Goal: Task Accomplishment & Management: Manage account settings

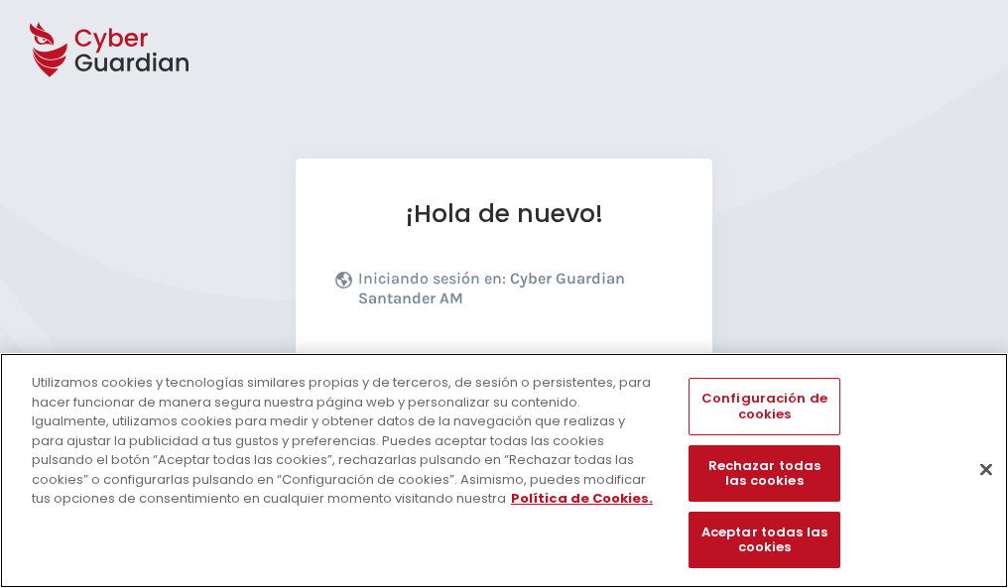
scroll to position [243, 0]
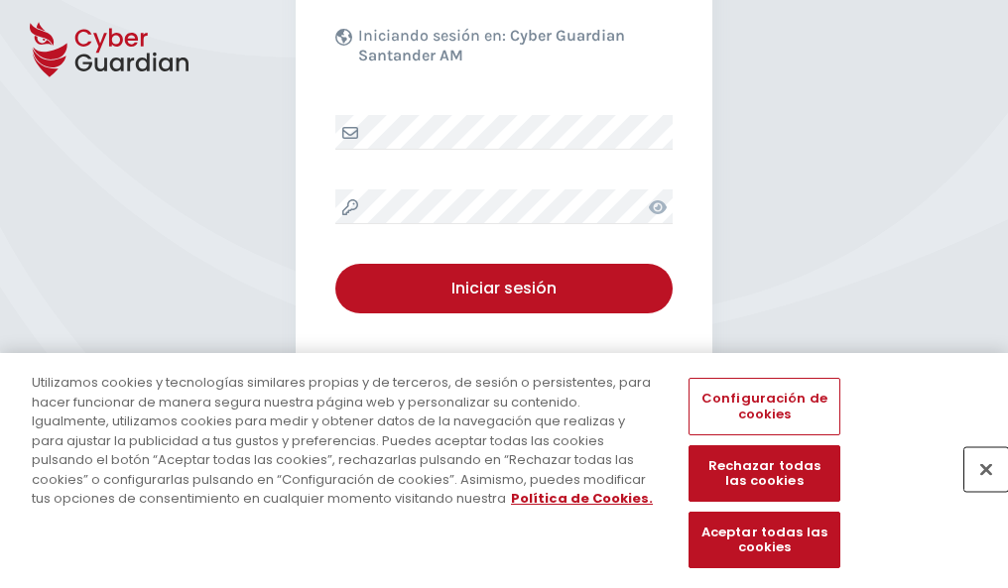
click at [976, 490] on button "Cerrar" at bounding box center [986, 469] width 44 height 44
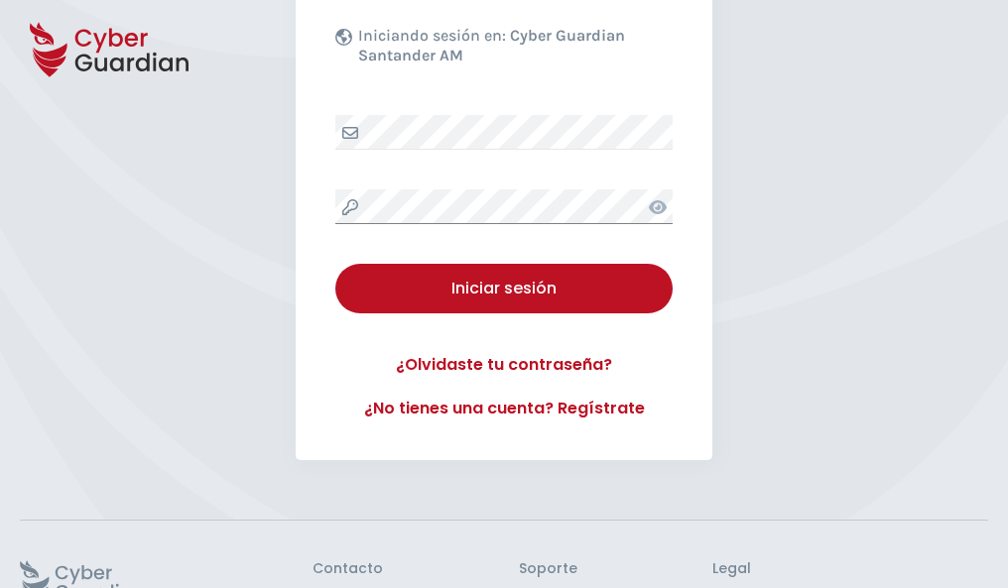
scroll to position [386, 0]
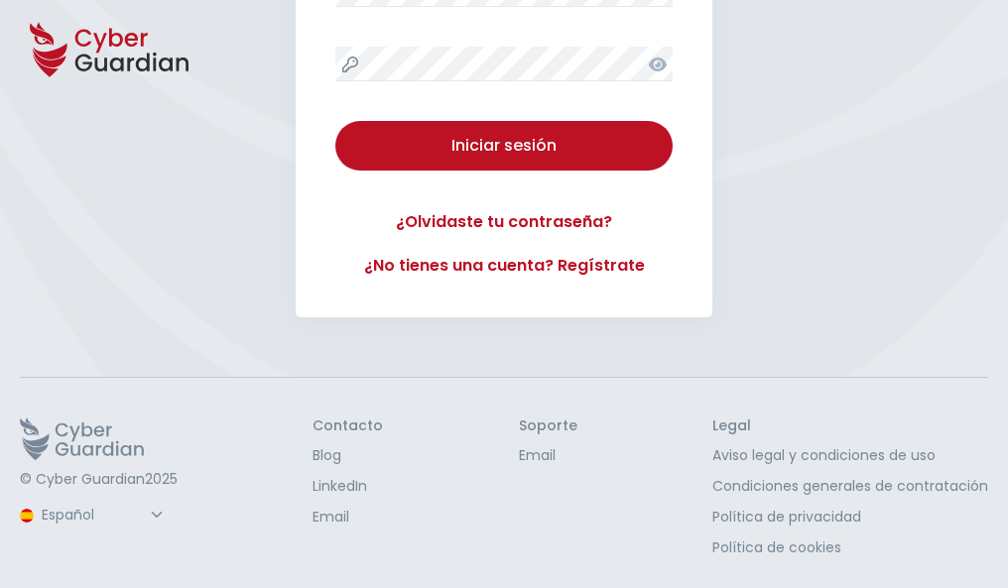
click at [335, 121] on button "Iniciar sesión" at bounding box center [503, 146] width 337 height 50
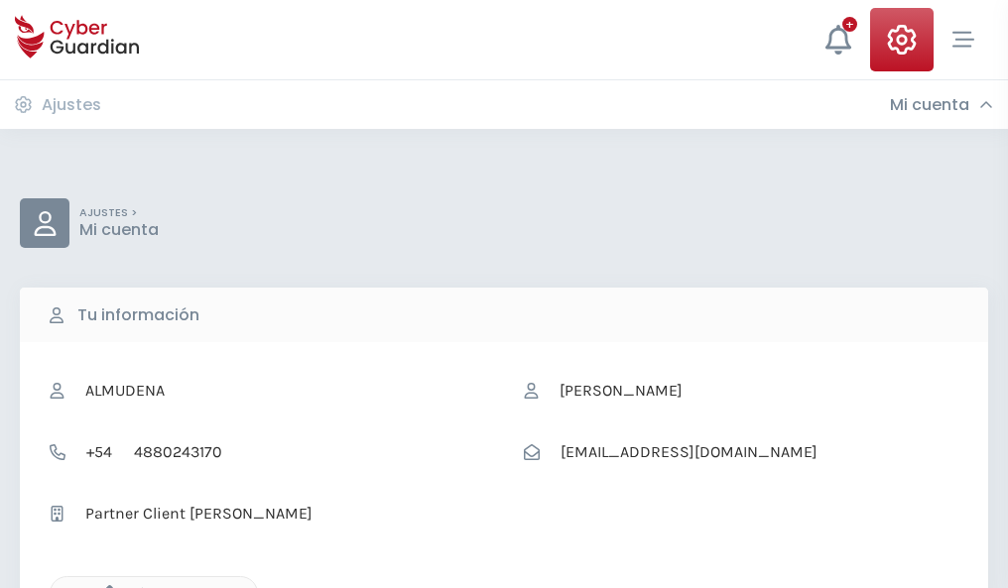
click at [104, 586] on icon "button" at bounding box center [104, 593] width 17 height 17
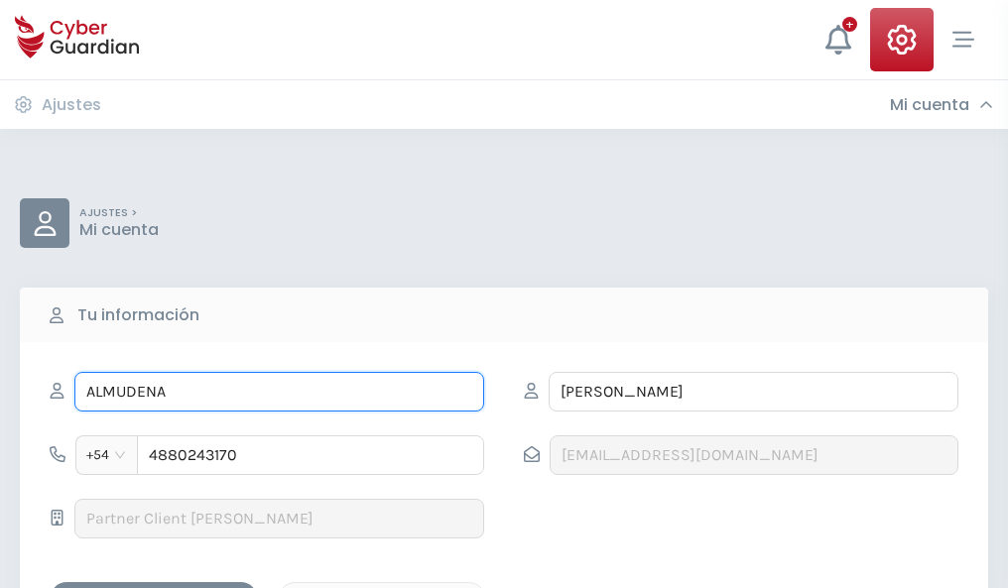
click at [279, 392] on input "ALMUDENA" at bounding box center [279, 392] width 410 height 40
type input "A"
type input "Pepita"
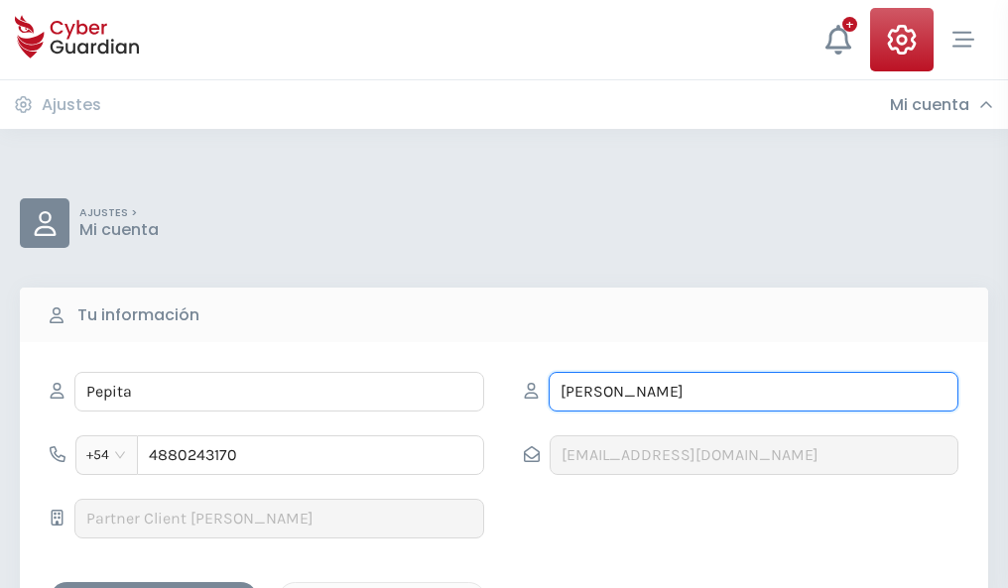
click at [753, 392] on input "BAENA" at bounding box center [753, 392] width 410 height 40
type input "B"
type input "Ramis"
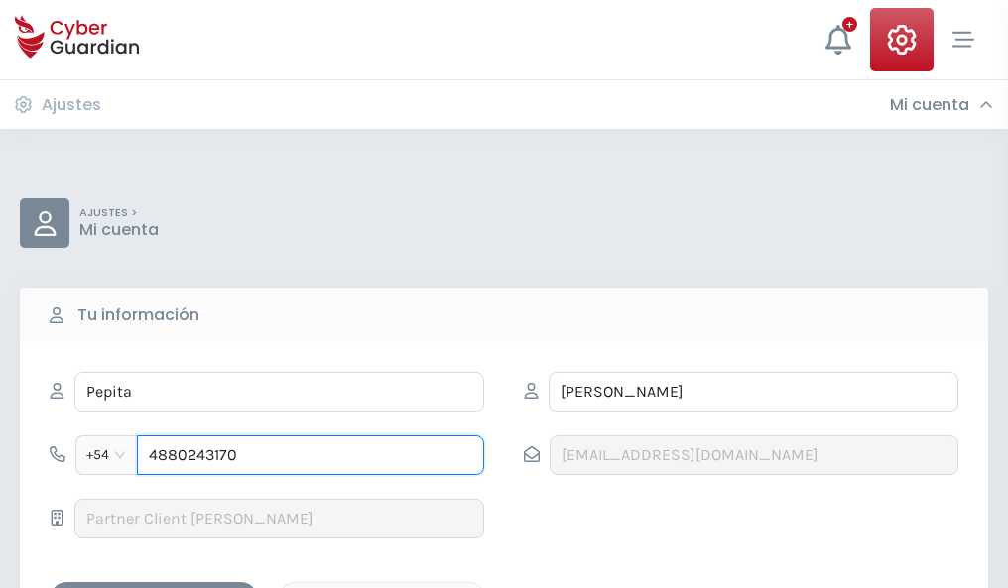
click at [310, 455] on input "4880243170" at bounding box center [310, 455] width 347 height 40
type input "4"
type input "4978205827"
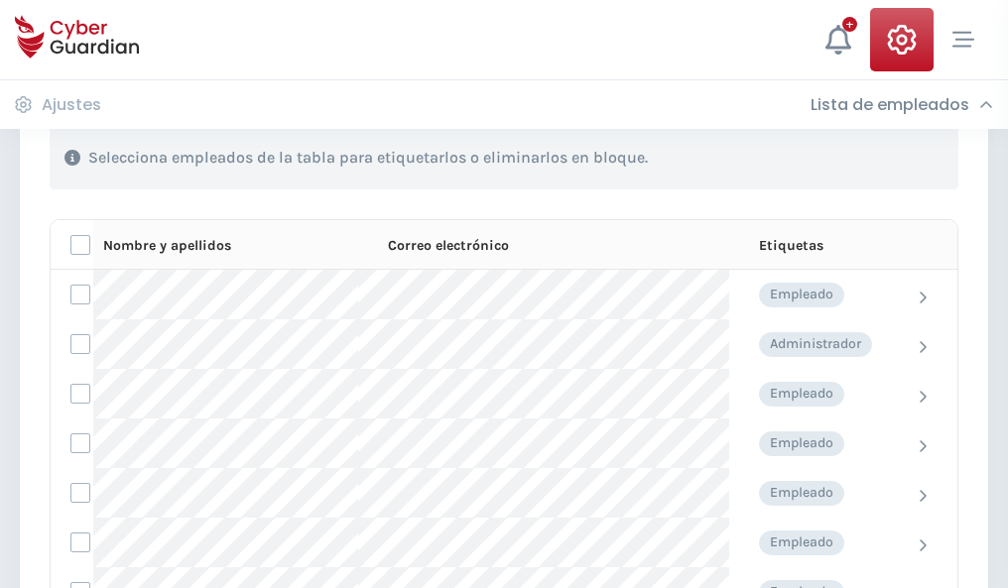
scroll to position [849, 0]
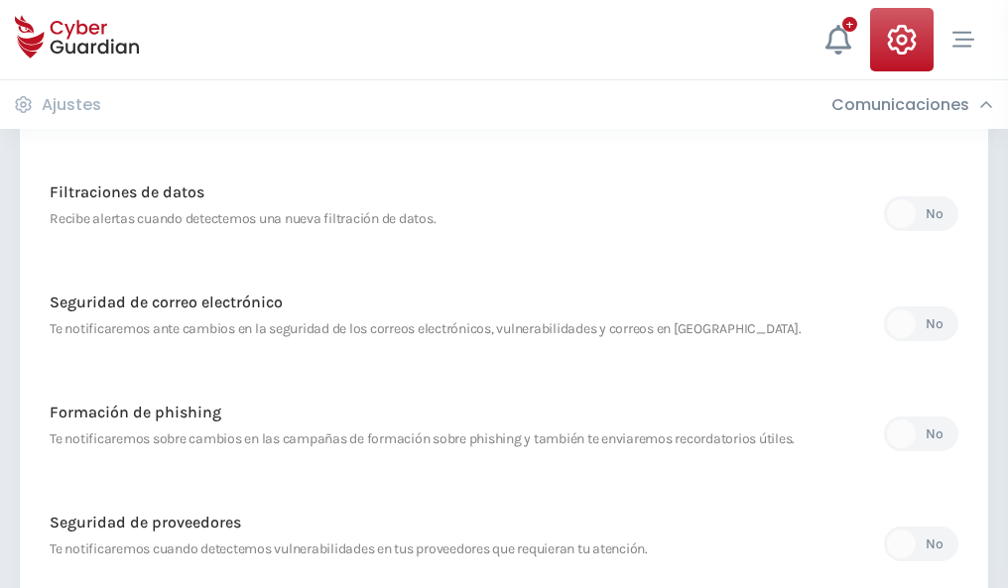
scroll to position [1044, 0]
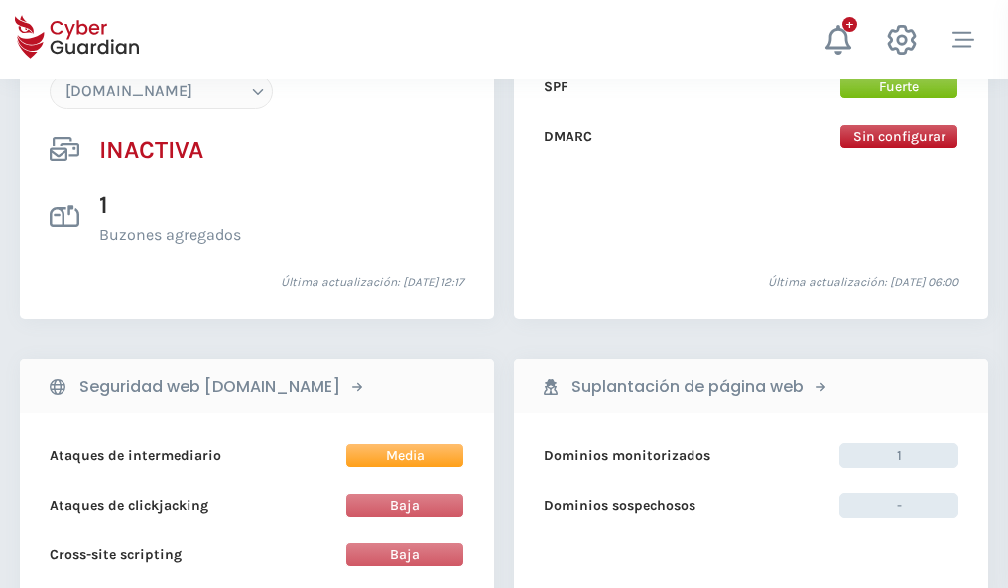
scroll to position [1866, 0]
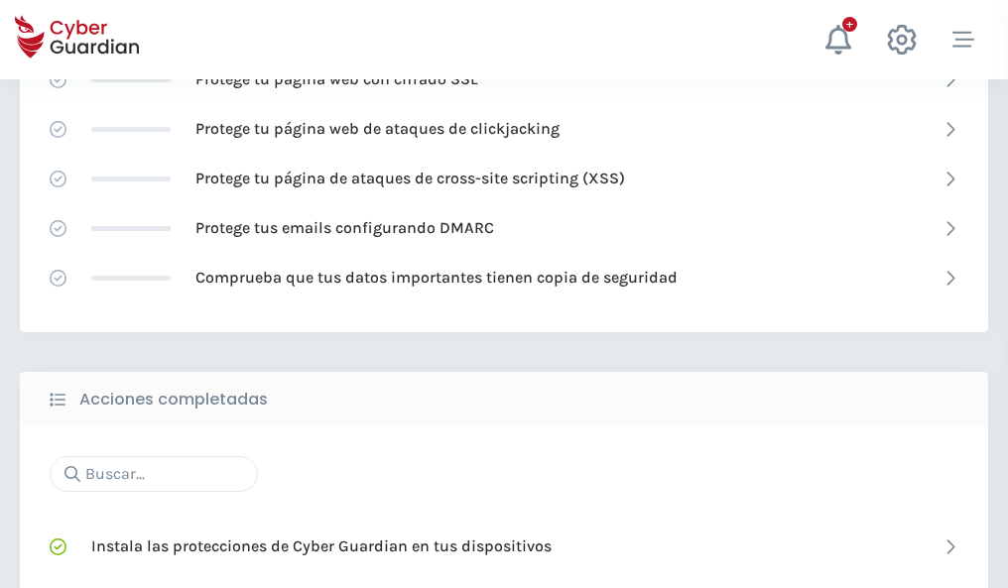
scroll to position [1321, 0]
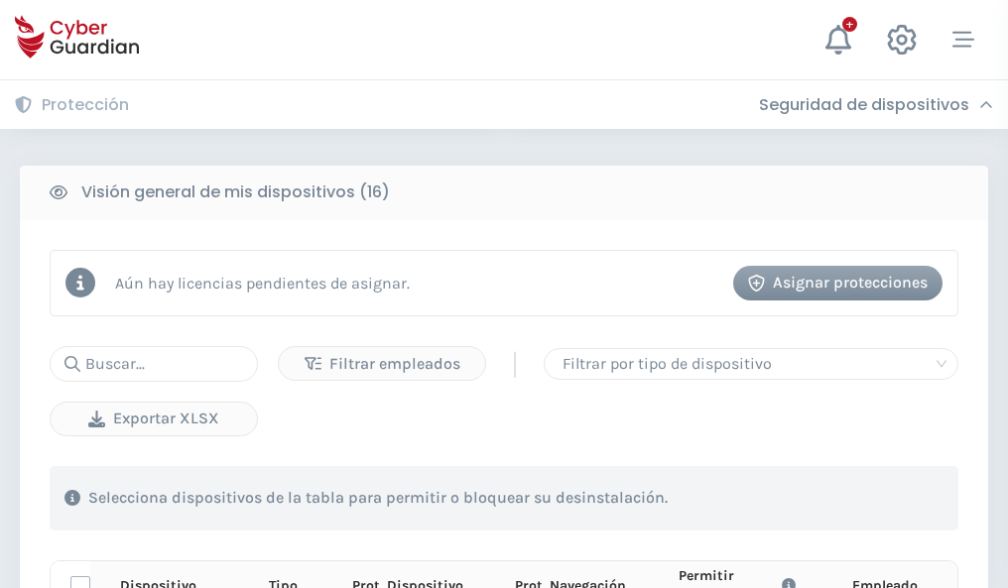
scroll to position [1752, 0]
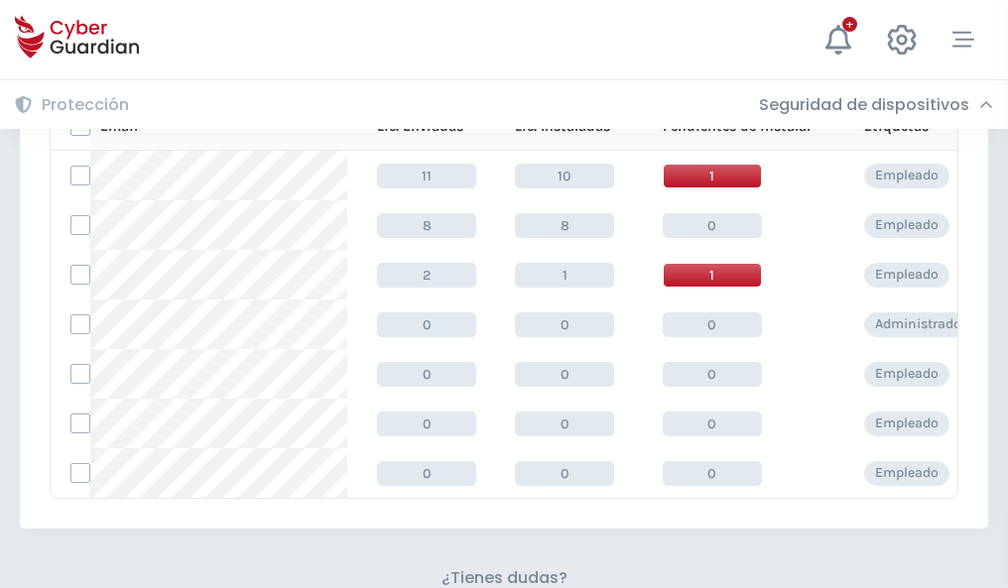
scroll to position [871, 0]
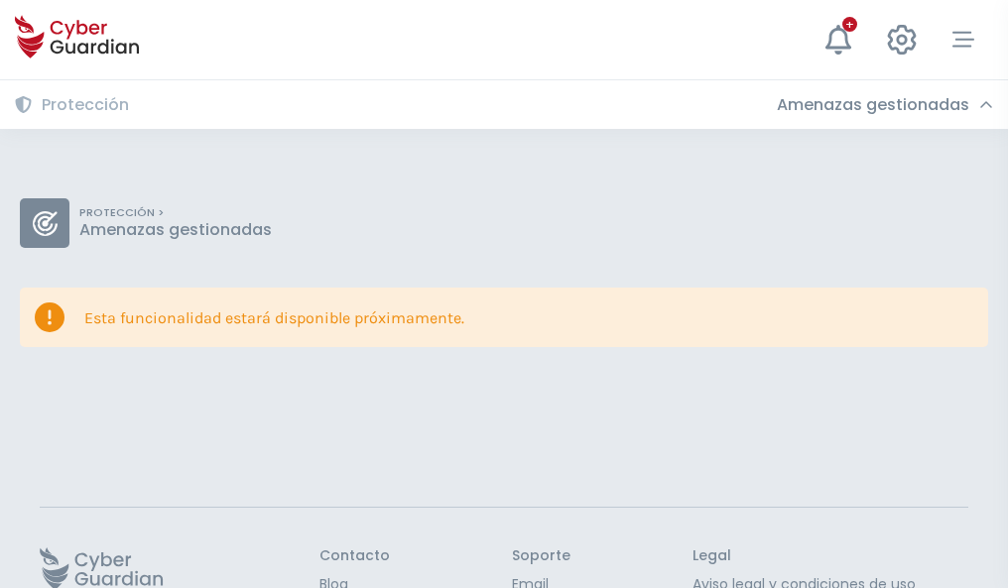
scroll to position [129, 0]
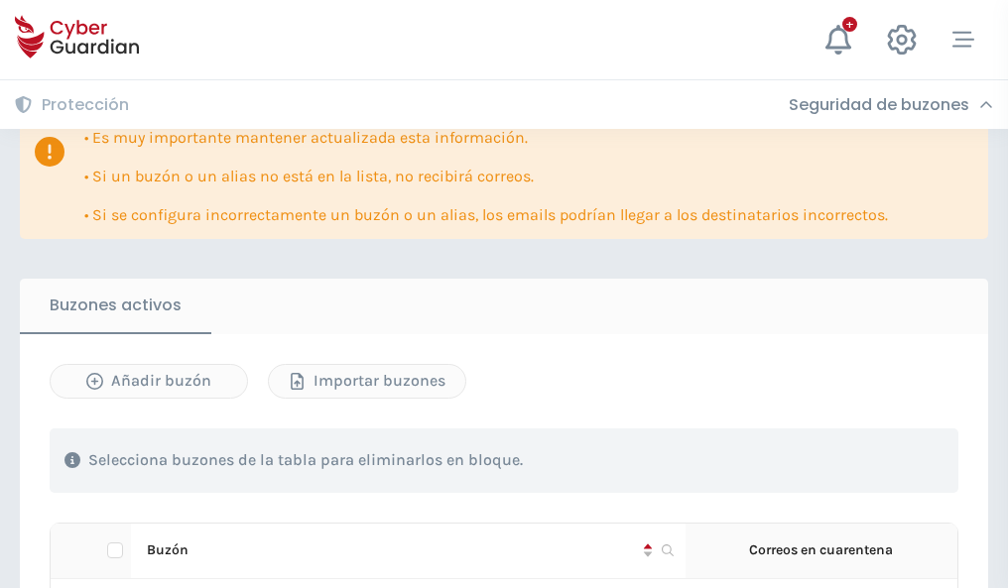
scroll to position [1165, 0]
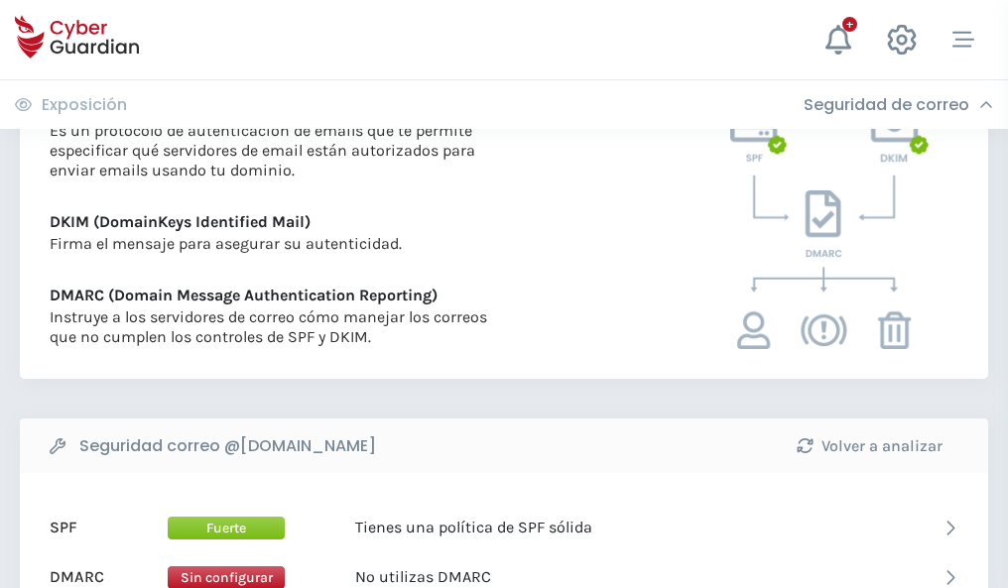
scroll to position [1070, 0]
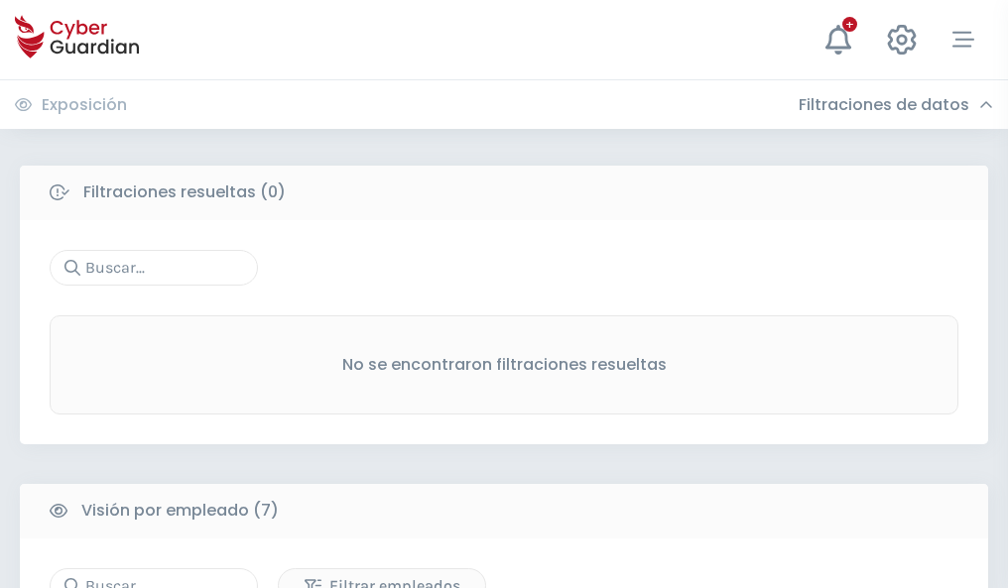
scroll to position [1640, 0]
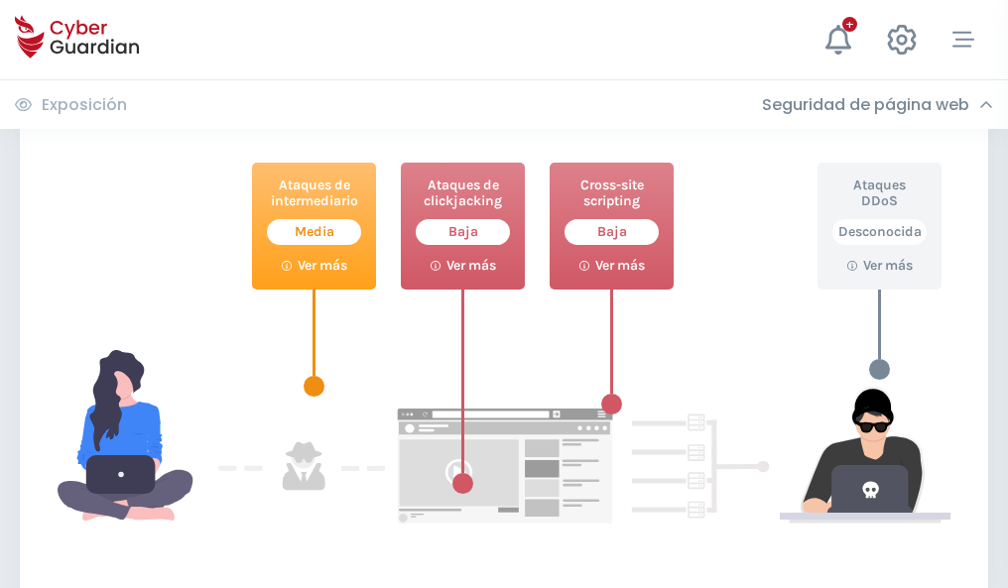
scroll to position [1080, 0]
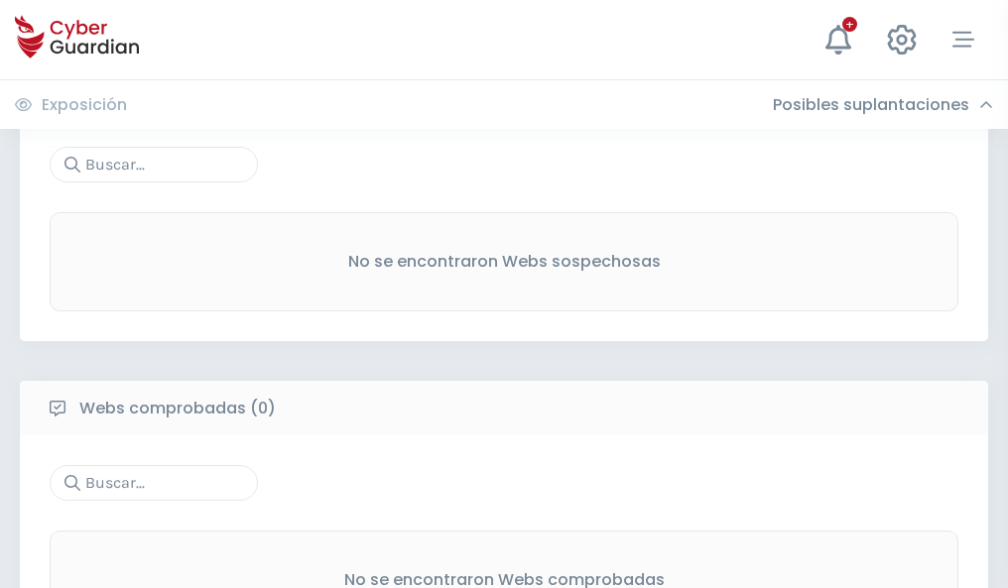
scroll to position [1037, 0]
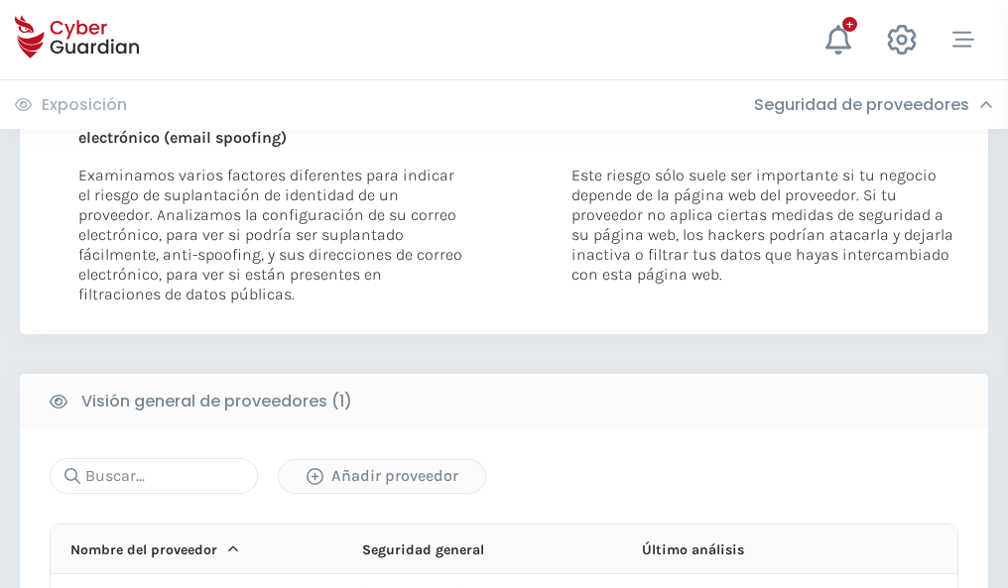
scroll to position [1030, 0]
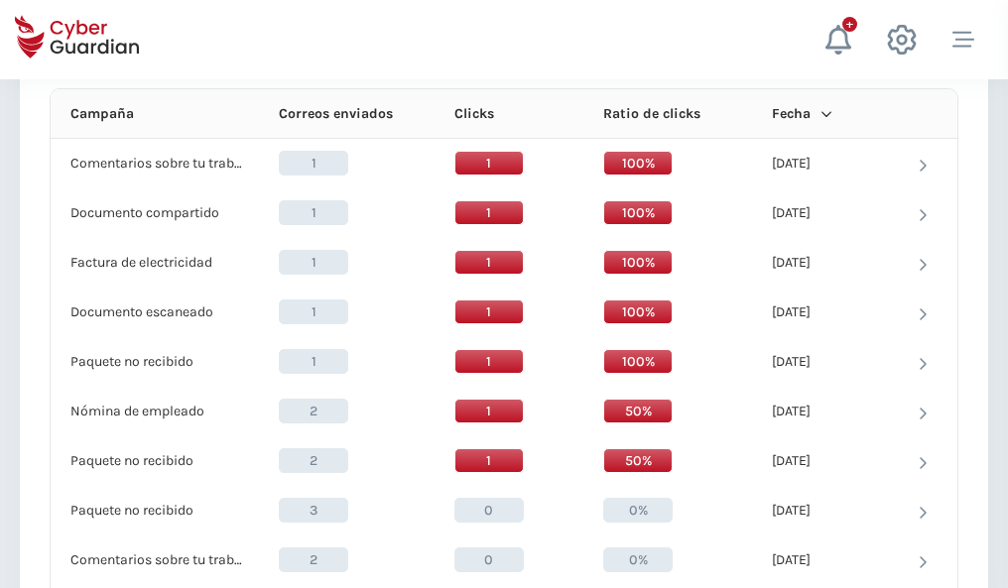
scroll to position [1778, 0]
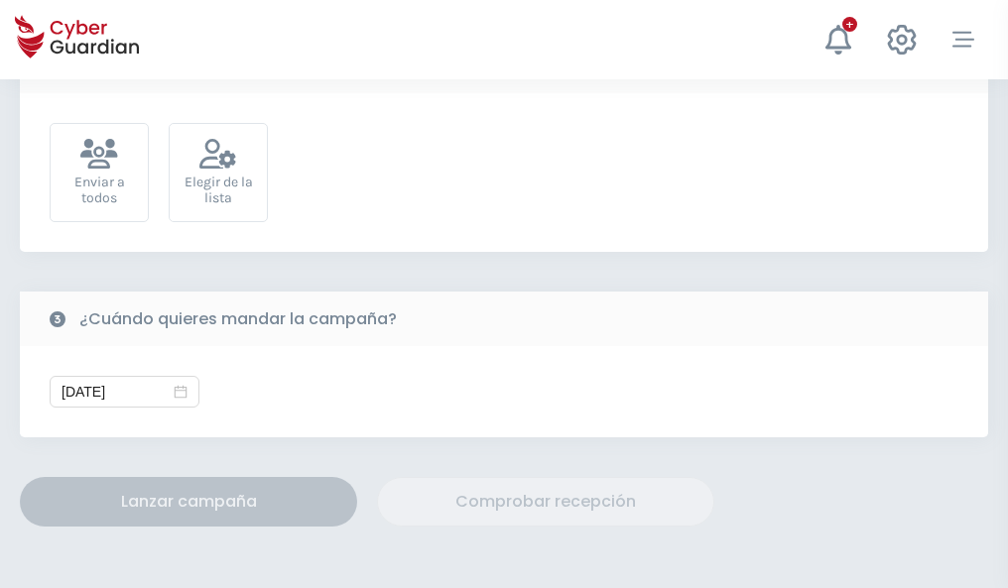
scroll to position [726, 0]
